Goal: Navigation & Orientation: Understand site structure

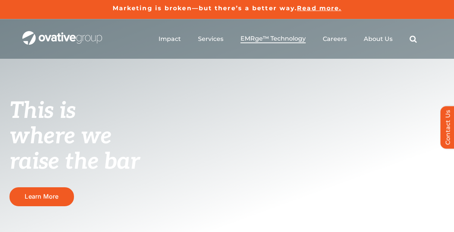
click at [267, 41] on span "EMRge™ Technology" at bounding box center [272, 39] width 65 height 8
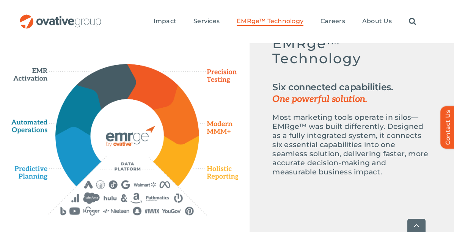
scroll to position [349, 0]
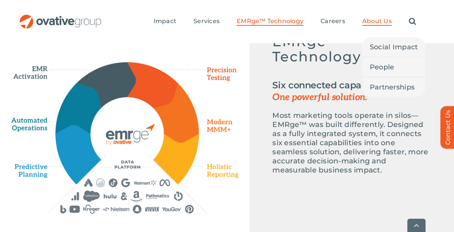
click at [373, 22] on span "About Us" at bounding box center [377, 21] width 30 height 8
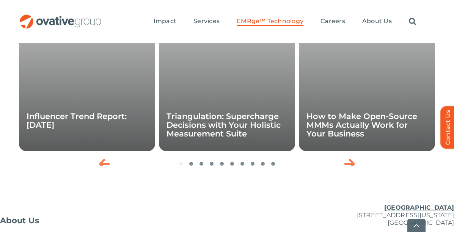
scroll to position [2666, 0]
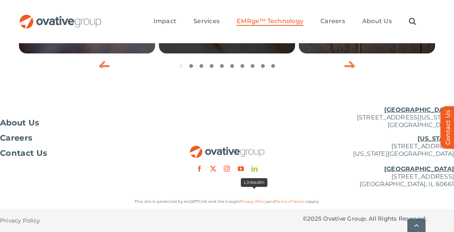
click at [253, 170] on link "linkedin" at bounding box center [254, 169] width 6 height 6
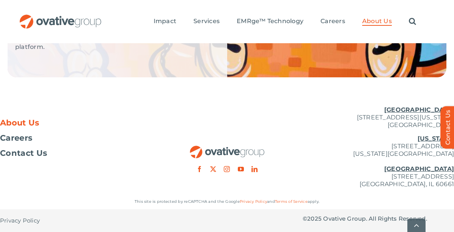
scroll to position [1736, 0]
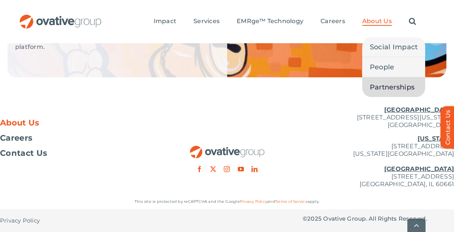
click at [377, 88] on span "Partnerships" at bounding box center [392, 87] width 45 height 11
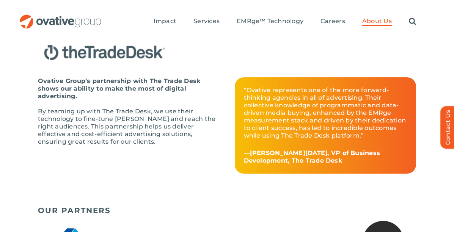
scroll to position [1026, 0]
